Goal: Find contact information: Find contact information

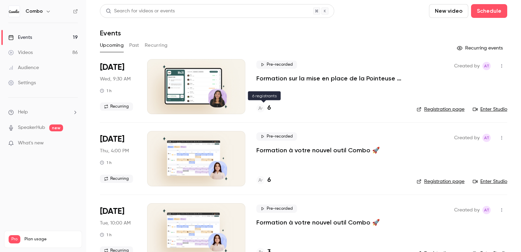
click at [265, 112] on div "6" at bounding box center [263, 108] width 14 height 9
click at [504, 110] on link "Enter Studio" at bounding box center [489, 109] width 34 height 7
click at [284, 80] on p "Formation sur la mise en place de la Pointeuse Combo 🚦" at bounding box center [330, 78] width 149 height 8
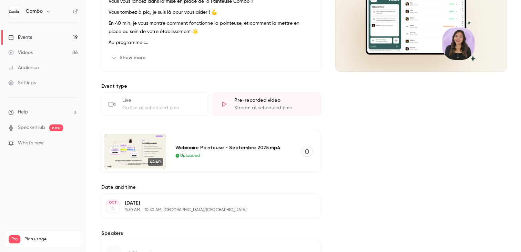
scroll to position [154, 0]
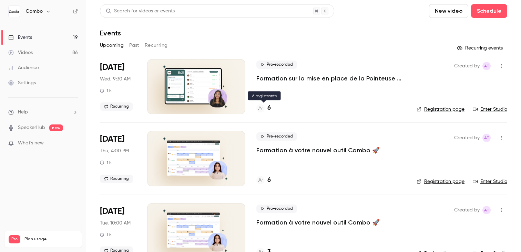
click at [270, 111] on h4 "6" at bounding box center [268, 108] width 3 height 9
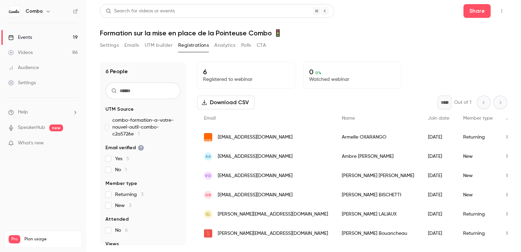
click at [277, 170] on div "VO [EMAIL_ADDRESS][DOMAIN_NAME]" at bounding box center [266, 175] width 138 height 19
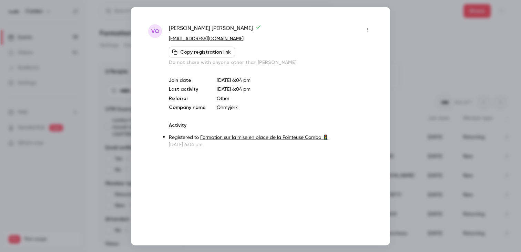
click at [402, 65] on div at bounding box center [260, 126] width 521 height 252
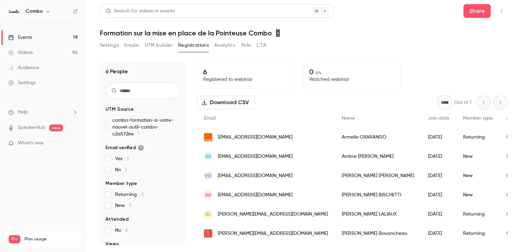
click at [335, 235] on div "[PERSON_NAME]" at bounding box center [378, 233] width 86 height 19
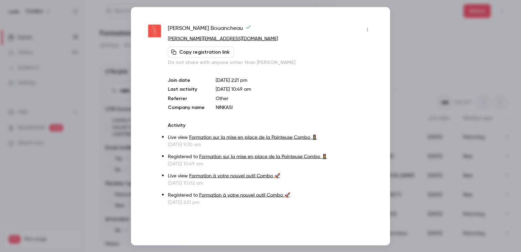
click at [260, 33] on div "[PERSON_NAME]" at bounding box center [270, 29] width 205 height 11
drag, startPoint x: 239, startPoint y: 110, endPoint x: 211, endPoint y: 111, distance: 27.9
click at [211, 111] on div "[PERSON_NAME] [EMAIL_ADDRESS][DOMAIN_NAME] Copy registration link Do not share …" at bounding box center [270, 115] width 205 height 182
drag, startPoint x: 254, startPoint y: 38, endPoint x: 166, endPoint y: 40, distance: 87.5
click at [166, 40] on div "[PERSON_NAME] [EMAIL_ADDRESS][DOMAIN_NAME] Copy registration link Do not share …" at bounding box center [260, 115] width 225 height 182
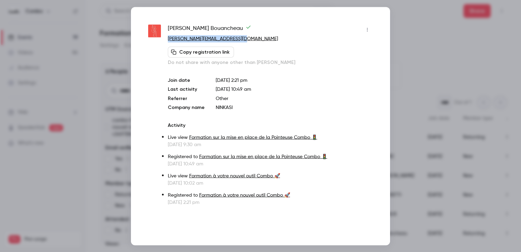
copy link "[PERSON_NAME][EMAIL_ADDRESS][DOMAIN_NAME]"
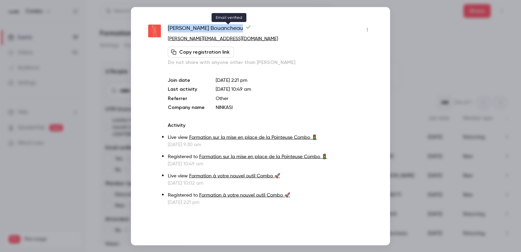
drag, startPoint x: 169, startPoint y: 20, endPoint x: 224, endPoint y: 29, distance: 55.9
click at [224, 29] on div "[PERSON_NAME] [EMAIL_ADDRESS][DOMAIN_NAME] Copy registration link Do not share …" at bounding box center [260, 126] width 259 height 239
copy span "[PERSON_NAME]"
click at [403, 79] on div at bounding box center [260, 126] width 521 height 252
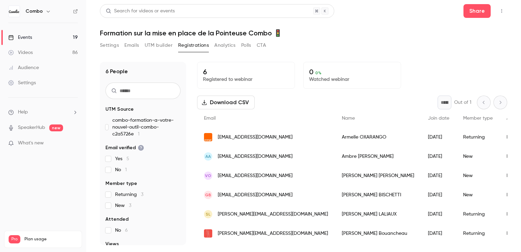
click at [335, 137] on div "[PERSON_NAME]" at bounding box center [378, 137] width 86 height 19
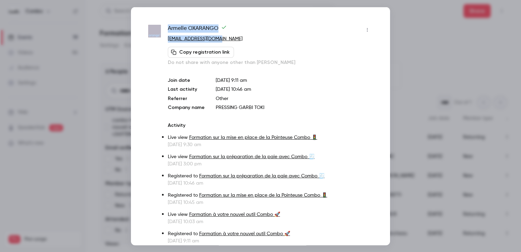
drag, startPoint x: 227, startPoint y: 38, endPoint x: 163, endPoint y: 36, distance: 64.4
click at [163, 36] on div "[PERSON_NAME] [EMAIL_ADDRESS][DOMAIN_NAME] Copy registration link Do not share …" at bounding box center [260, 134] width 225 height 220
click at [246, 102] on div "Join date [DATE] 9:11 am Last activity [DATE] 10:46 am Referrer Other Company n…" at bounding box center [270, 94] width 205 height 34
drag, startPoint x: 167, startPoint y: 23, endPoint x: 217, endPoint y: 26, distance: 50.7
click at [217, 28] on div "[PERSON_NAME] [EMAIL_ADDRESS][DOMAIN_NAME] Copy registration link Do not share …" at bounding box center [260, 126] width 259 height 239
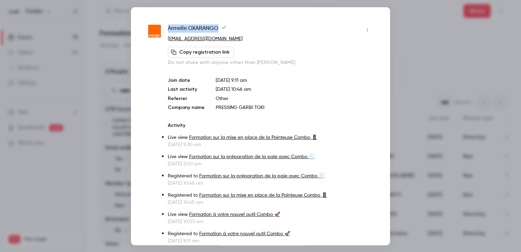
copy span "[PERSON_NAME]"
click at [421, 59] on div at bounding box center [260, 126] width 521 height 252
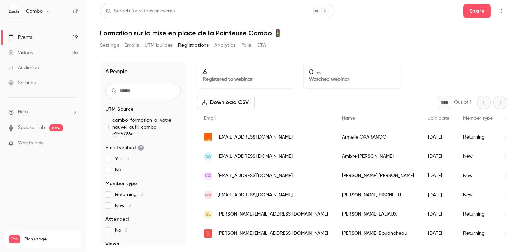
click at [335, 195] on div "[PERSON_NAME]" at bounding box center [378, 195] width 86 height 19
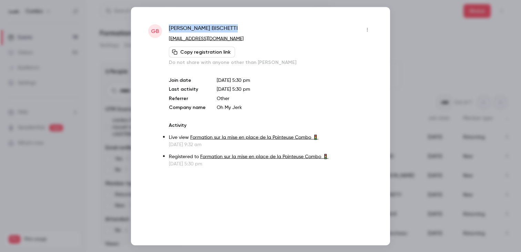
drag, startPoint x: 219, startPoint y: 27, endPoint x: 168, endPoint y: 25, distance: 51.3
click at [168, 25] on div "GB [PERSON_NAME] [EMAIL_ADDRESS][DOMAIN_NAME] Copy registration link Do not sha…" at bounding box center [260, 95] width 225 height 143
copy span "[PERSON_NAME]"
click at [424, 54] on div at bounding box center [260, 126] width 521 height 252
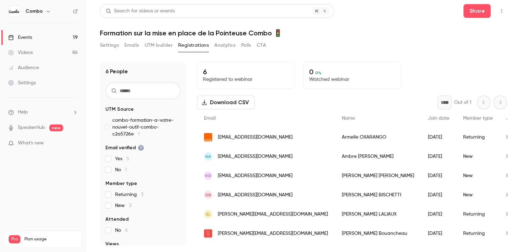
click at [335, 176] on div "[PERSON_NAME]" at bounding box center [378, 175] width 86 height 19
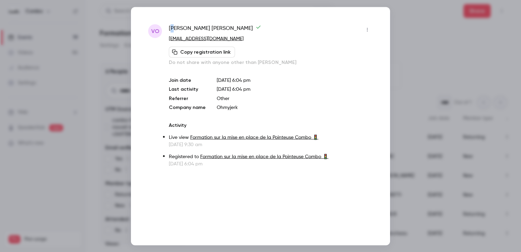
click at [172, 24] on span "[PERSON_NAME]" at bounding box center [215, 29] width 92 height 11
click at [168, 23] on div at bounding box center [173, 20] width 12 height 12
drag, startPoint x: 166, startPoint y: 24, endPoint x: 199, endPoint y: 26, distance: 33.1
click at [199, 26] on div "VO [PERSON_NAME] [EMAIL_ADDRESS][DOMAIN_NAME] Copy registration link Do not sha…" at bounding box center [260, 126] width 259 height 239
click at [199, 26] on span "[PERSON_NAME]" at bounding box center [215, 29] width 92 height 11
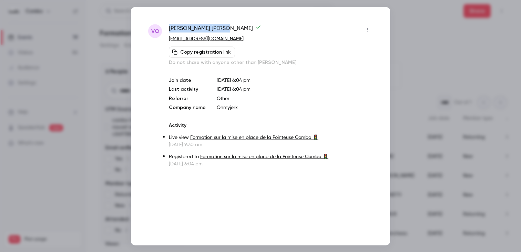
drag, startPoint x: 167, startPoint y: 22, endPoint x: 207, endPoint y: 26, distance: 39.8
click at [207, 26] on div "VO [PERSON_NAME] [EMAIL_ADDRESS][DOMAIN_NAME] Copy registration link Do not sha…" at bounding box center [260, 126] width 259 height 239
copy span "[PERSON_NAME]"
click at [430, 49] on div at bounding box center [260, 126] width 521 height 252
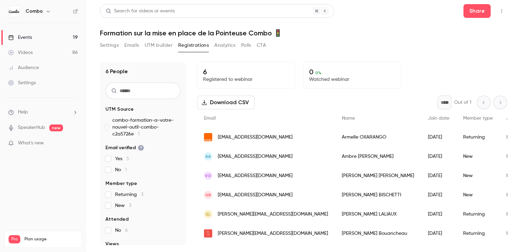
click at [335, 161] on div "[PERSON_NAME]" at bounding box center [378, 156] width 86 height 19
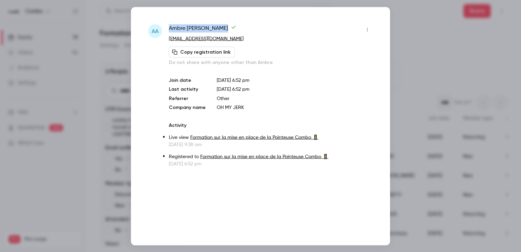
drag, startPoint x: 167, startPoint y: 20, endPoint x: 226, endPoint y: 28, distance: 59.3
click at [226, 28] on div "Aa [PERSON_NAME] [EMAIL_ADDRESS][DOMAIN_NAME] Copy registration link Do not sha…" at bounding box center [260, 126] width 259 height 239
copy span "[PERSON_NAME]"
drag, startPoint x: 250, startPoint y: 40, endPoint x: 167, endPoint y: 40, distance: 83.7
click at [167, 40] on div "Aa [PERSON_NAME] [EMAIL_ADDRESS][DOMAIN_NAME] Copy registration link Do not sha…" at bounding box center [260, 95] width 225 height 143
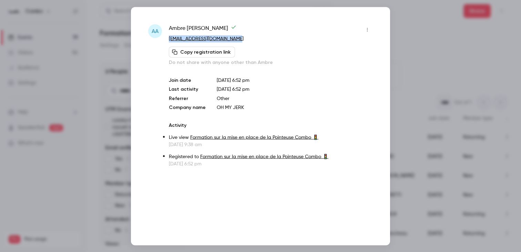
copy link "[EMAIL_ADDRESS][DOMAIN_NAME]"
drag, startPoint x: 246, startPoint y: 109, endPoint x: 212, endPoint y: 110, distance: 33.4
click at [212, 110] on div "Join date [DATE] 6:52 pm Last activity [DATE] 6:52 pm Referrer Other Company na…" at bounding box center [271, 94] width 204 height 34
copy p "OH MY JERK"
click at [248, 40] on p "[EMAIL_ADDRESS][DOMAIN_NAME]" at bounding box center [271, 38] width 204 height 7
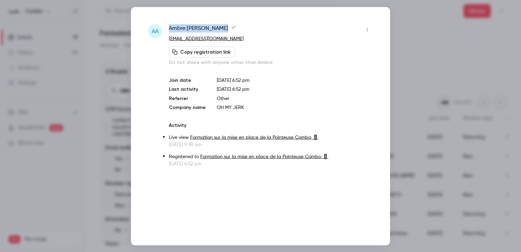
drag, startPoint x: 166, startPoint y: 22, endPoint x: 229, endPoint y: 31, distance: 63.7
click at [229, 31] on div "Aa [PERSON_NAME] [EMAIL_ADDRESS][DOMAIN_NAME] Copy registration link Do not sha…" at bounding box center [260, 126] width 259 height 239
copy span "[PERSON_NAME]"
click at [414, 46] on div at bounding box center [260, 126] width 521 height 252
